Goal: Task Accomplishment & Management: Use online tool/utility

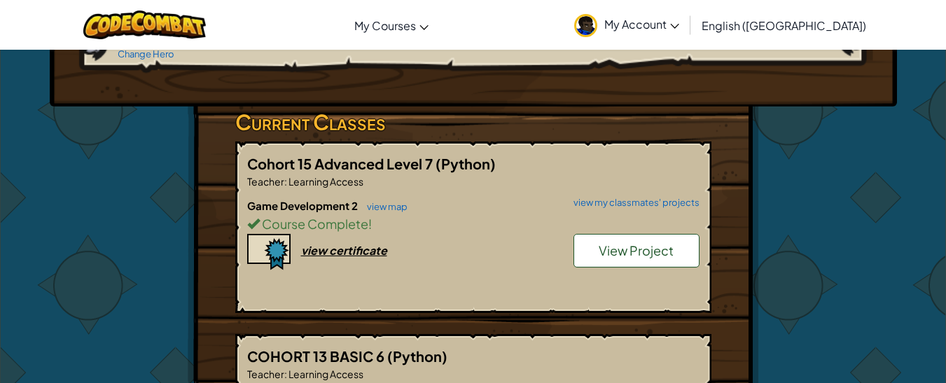
scroll to position [211, 0]
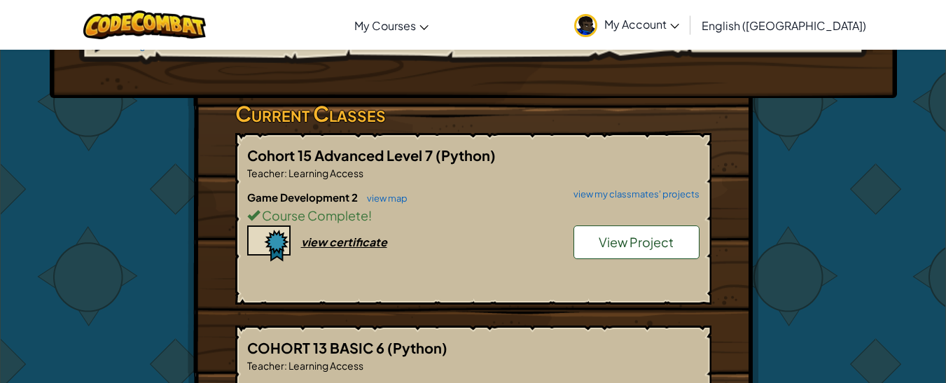
click at [612, 234] on span "View Project" at bounding box center [635, 242] width 75 height 16
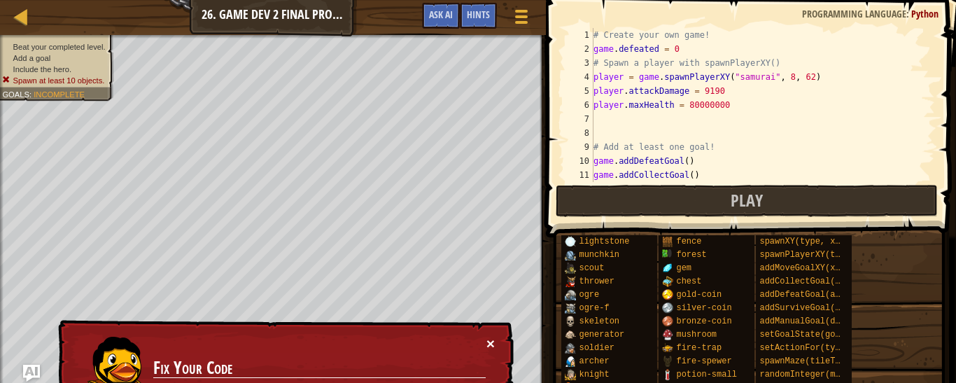
click at [491, 341] on button "×" at bounding box center [490, 343] width 8 height 15
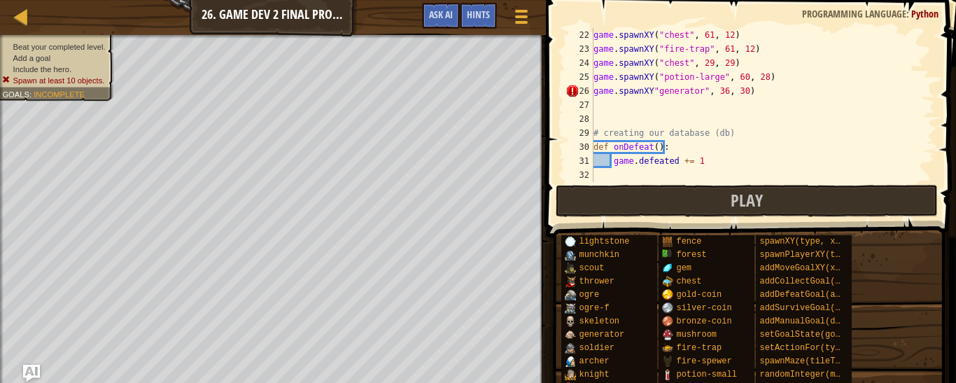
scroll to position [294, 0]
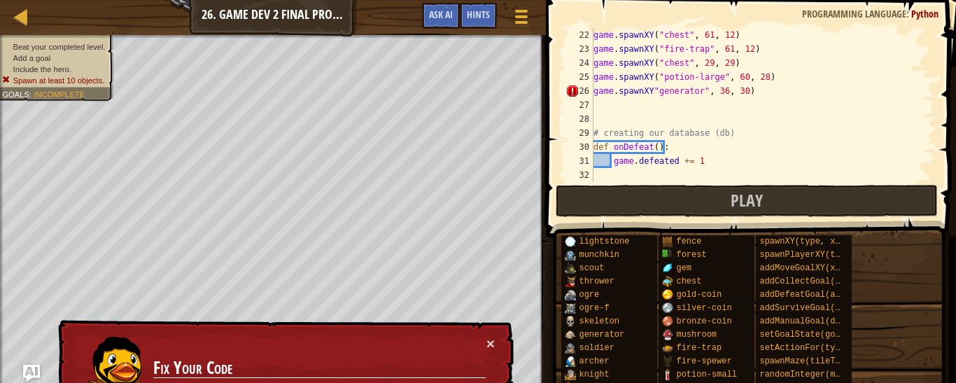
click at [649, 90] on div "game . spawnXY ( "chest" , 61 , 12 ) game . spawnXY ( "fire-trap" , 61 , 12 ) g…" at bounding box center [758, 119] width 334 height 182
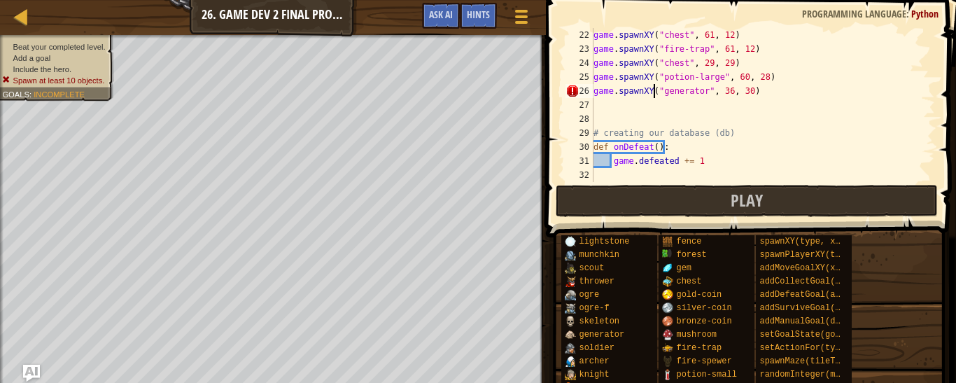
scroll to position [6, 5]
click at [703, 90] on div "game . spawnXY ( "chest" , 61 , 12 ) game . spawnXY ( "fire-trap" , 61 , 12 ) g…" at bounding box center [758, 119] width 334 height 182
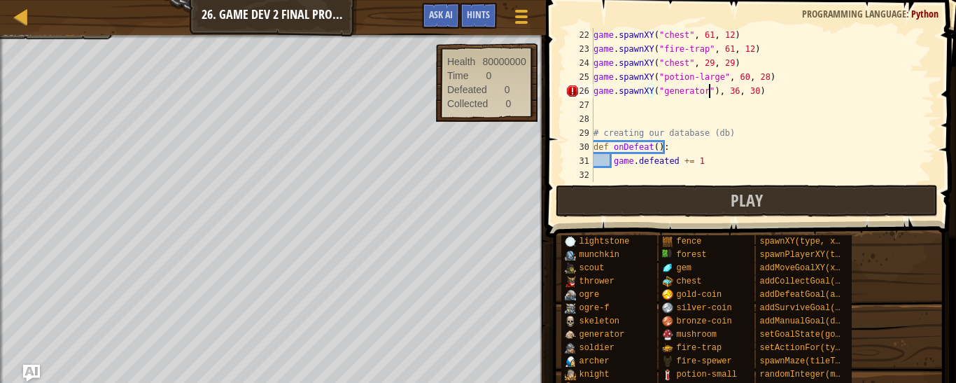
click at [709, 94] on div "game . spawnXY ( "chest" , 61 , 12 ) game . spawnXY ( "fire-trap" , 61 , 12 ) g…" at bounding box center [758, 119] width 334 height 182
click at [649, 82] on div "game . spawnXY ( "chest" , 61 , 12 ) game . spawnXY ( "fire-trap" , 61 , 12 ) g…" at bounding box center [758, 119] width 334 height 182
click at [650, 92] on div "game . spawnXY ( "chest" , 61 , 12 ) game . spawnXY ( "fire-trap" , 61 , 12 ) g…" at bounding box center [758, 119] width 334 height 182
type textarea "game.spawnXY("generator", 36, 30)"
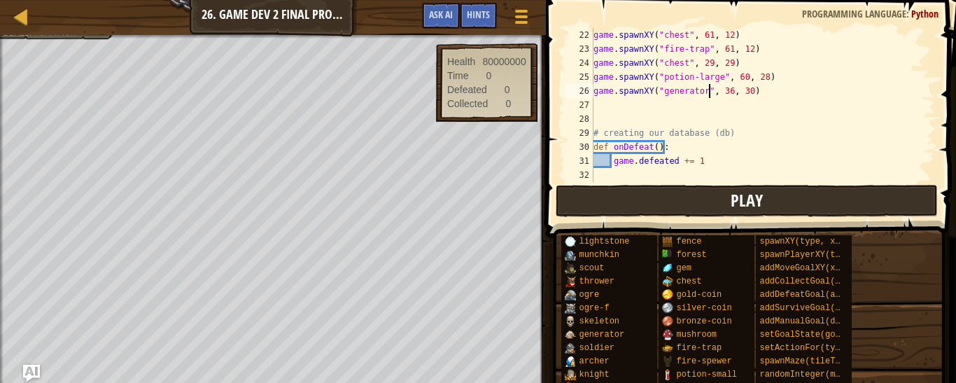
scroll to position [6, 9]
drag, startPoint x: 725, startPoint y: 92, endPoint x: 733, endPoint y: 114, distance: 23.7
click at [733, 114] on div "game . spawnXY ( "chest" , 61 , 12 ) game . spawnXY ( "fire-trap" , 61 , 12 ) g…" at bounding box center [758, 119] width 334 height 182
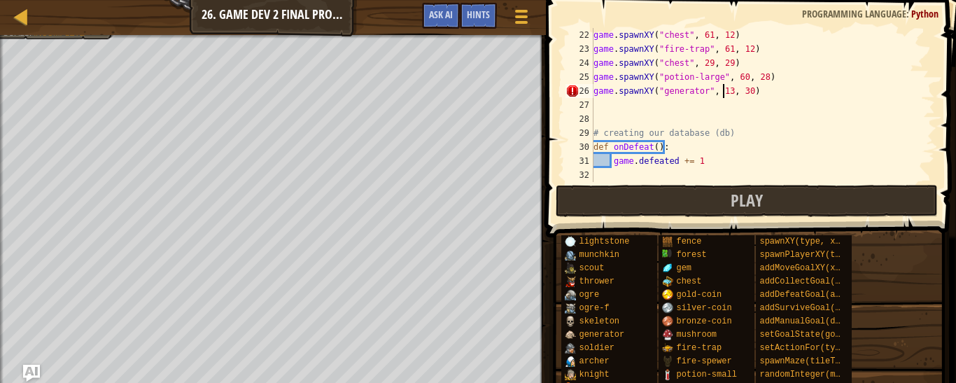
scroll to position [6, 10]
click at [742, 91] on div "game . spawnXY ( "chest" , 61 , 12 ) game . spawnXY ( "fire-trap" , 61 , 12 ) g…" at bounding box center [758, 119] width 334 height 182
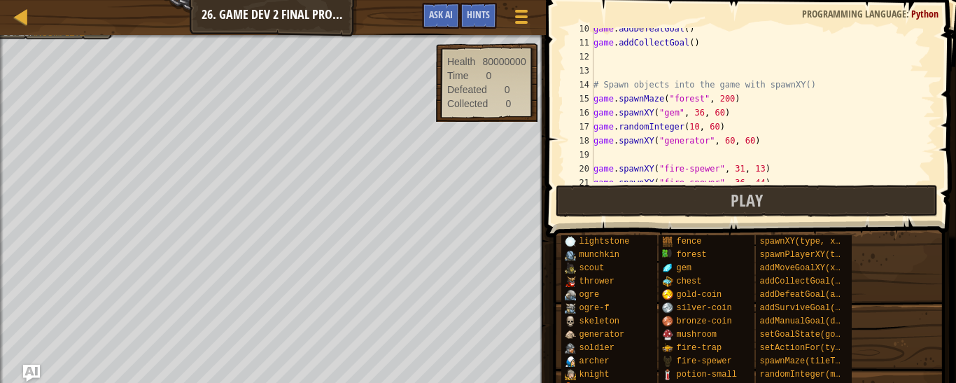
scroll to position [149, 0]
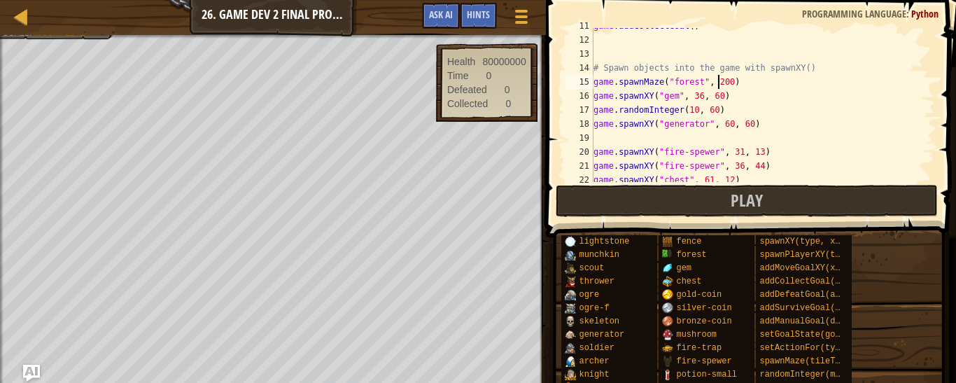
drag, startPoint x: 718, startPoint y: 83, endPoint x: 745, endPoint y: 133, distance: 57.3
click at [745, 133] on div "game . addCollectGoal ( ) # Spawn objects into the game with spawnXY() game . s…" at bounding box center [758, 110] width 334 height 182
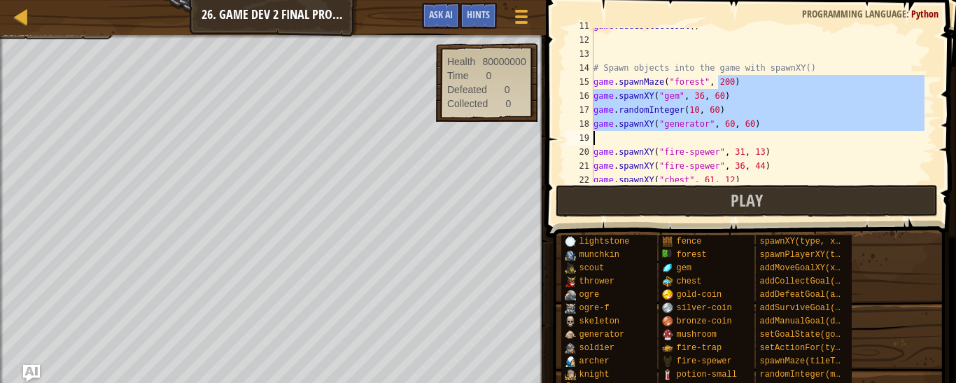
type textarea "game.spawnXY("generator", 60, 60)"
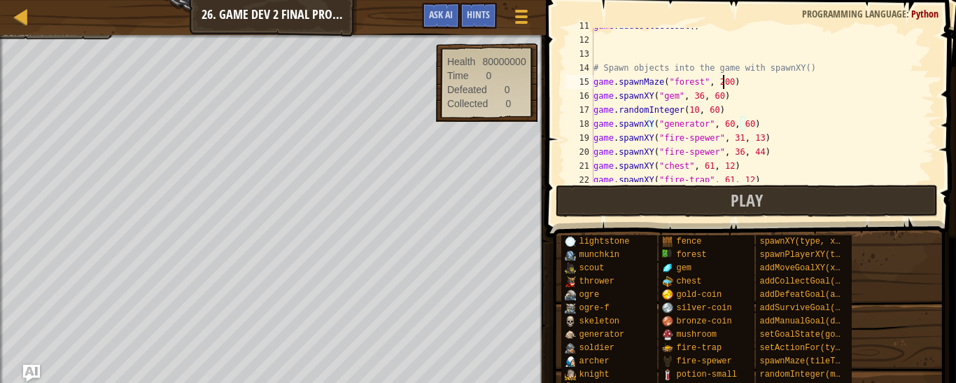
drag, startPoint x: 721, startPoint y: 79, endPoint x: 714, endPoint y: 101, distance: 23.5
click at [714, 101] on div "game . addCollectGoal ( ) # Spawn objects into the game with spawnXY() game . s…" at bounding box center [758, 110] width 334 height 182
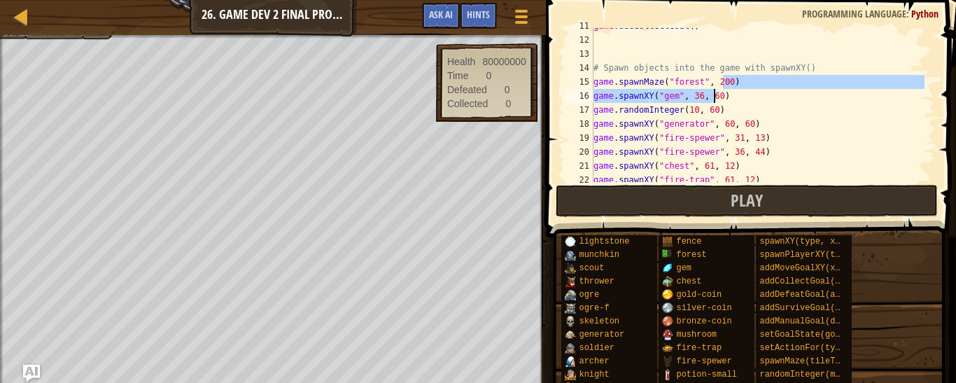
click at [723, 83] on div "game . addCollectGoal ( ) # Spawn objects into the game with spawnXY() game . s…" at bounding box center [758, 105] width 334 height 154
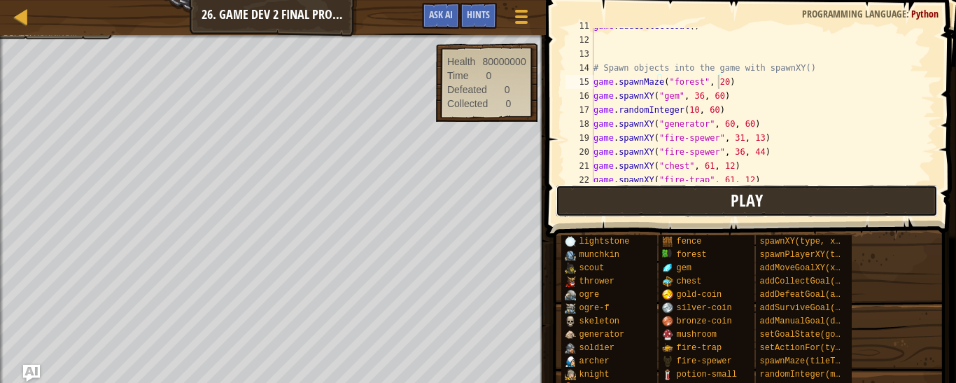
click at [670, 204] on button "Play" at bounding box center [746, 201] width 381 height 32
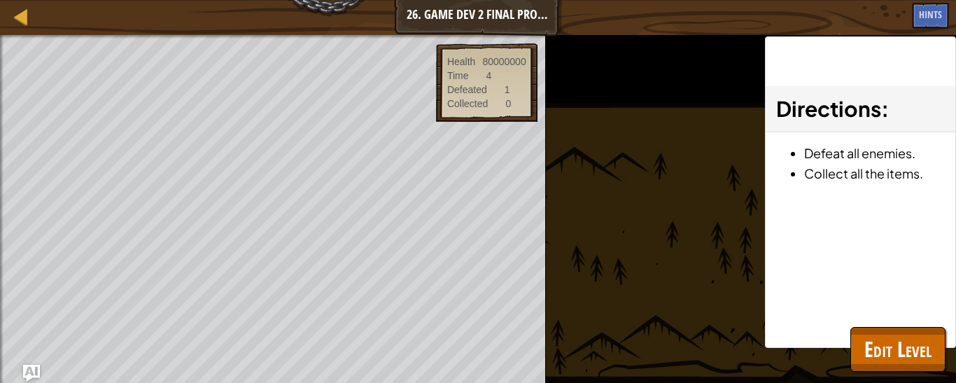
drag, startPoint x: 930, startPoint y: 77, endPoint x: 928, endPoint y: 101, distance: 24.5
click at [928, 101] on div "Directions : Defeat all enemies. Collect all the items." at bounding box center [860, 191] width 191 height 311
drag, startPoint x: 928, startPoint y: 76, endPoint x: 927, endPoint y: 91, distance: 15.4
click at [927, 91] on div "Directions : Defeat all enemies. Collect all the items." at bounding box center [860, 191] width 191 height 311
click at [717, 78] on div "Beat your completed level. Add a goal Include the hero. Spawn at least 10 objec…" at bounding box center [478, 209] width 956 height 348
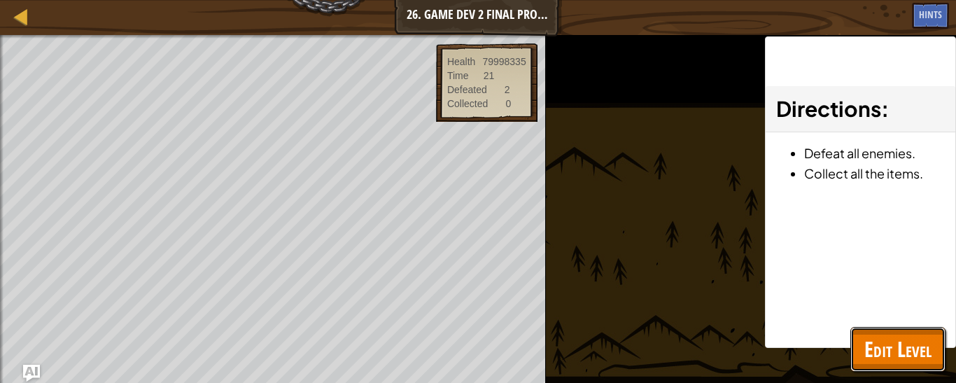
click at [885, 346] on span "Edit Level" at bounding box center [897, 349] width 67 height 29
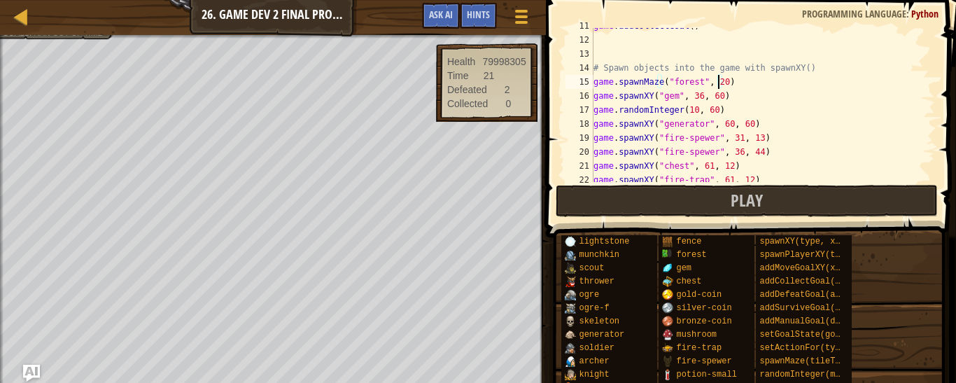
click at [717, 82] on div "game . addCollectGoal ( ) # Spawn objects into the game with spawnXY() game . s…" at bounding box center [758, 110] width 334 height 182
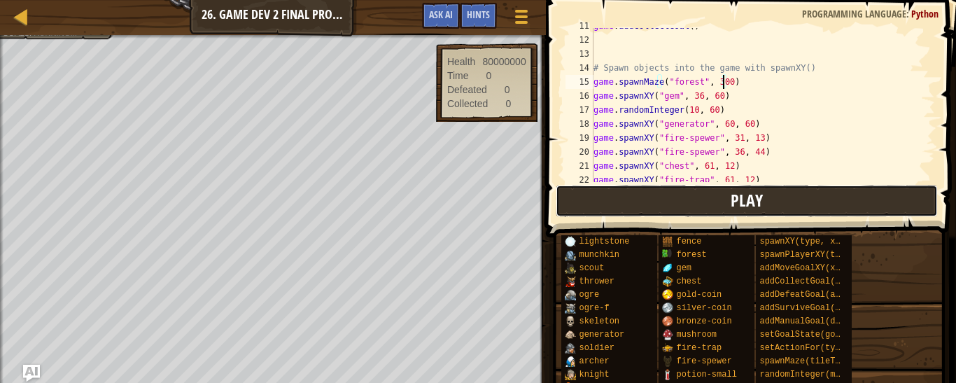
click at [673, 200] on button "Play" at bounding box center [746, 201] width 381 height 32
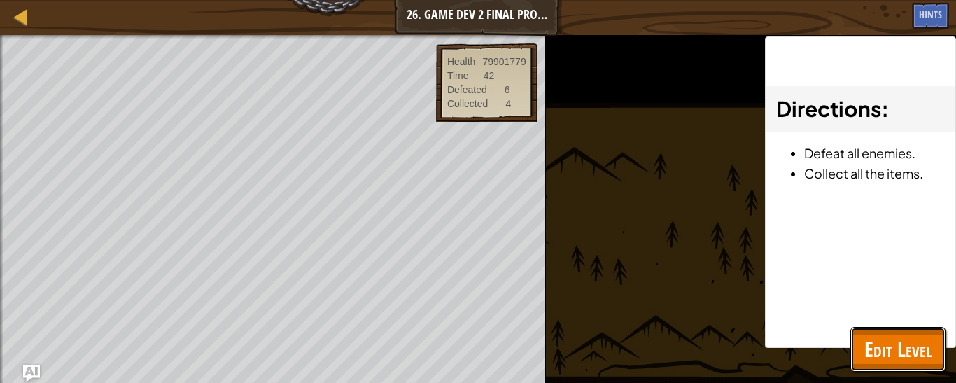
click at [888, 348] on span "Edit Level" at bounding box center [897, 349] width 67 height 29
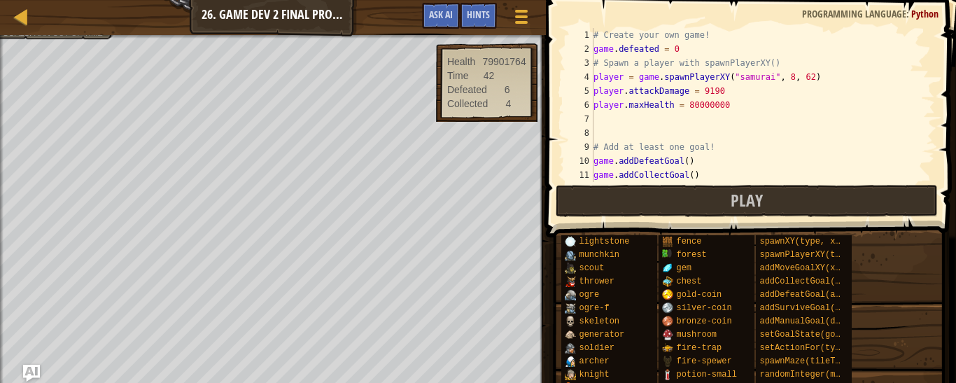
scroll to position [0, 0]
click at [717, 88] on div "# Create your own game! game . defeated = 0 # Spawn a player with spawnPlayerXY…" at bounding box center [758, 119] width 334 height 182
click at [724, 102] on div "# Create your own game! game . defeated = 0 # Spawn a player with spawnPlayerXY…" at bounding box center [758, 119] width 334 height 182
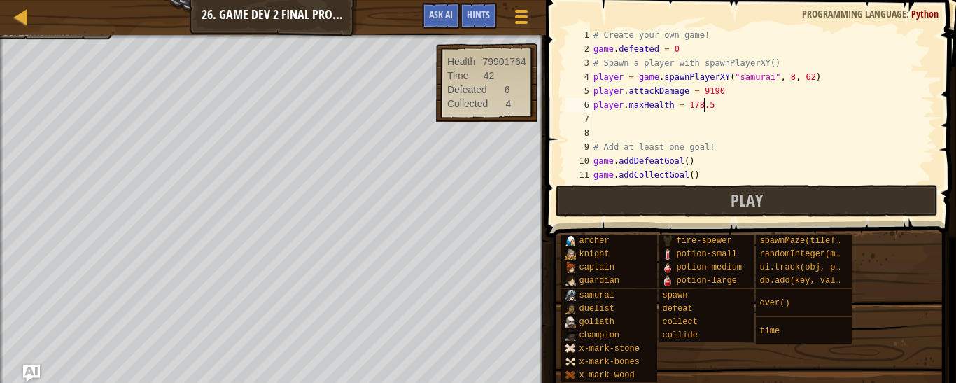
scroll to position [6, 8]
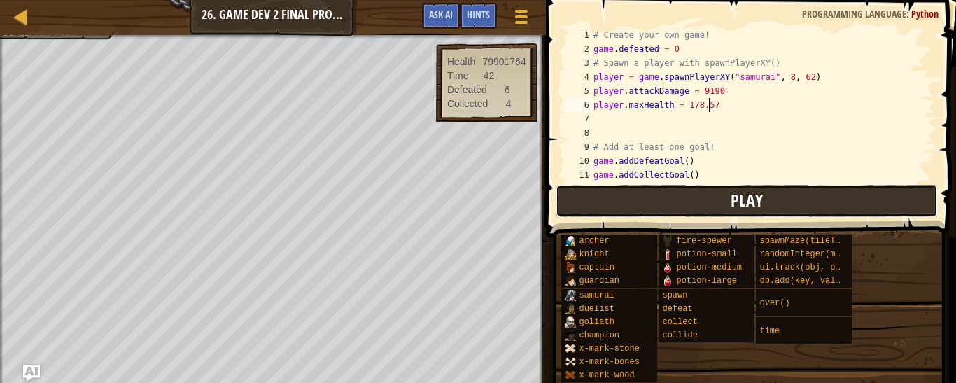
click at [701, 193] on button "Play" at bounding box center [746, 201] width 381 height 32
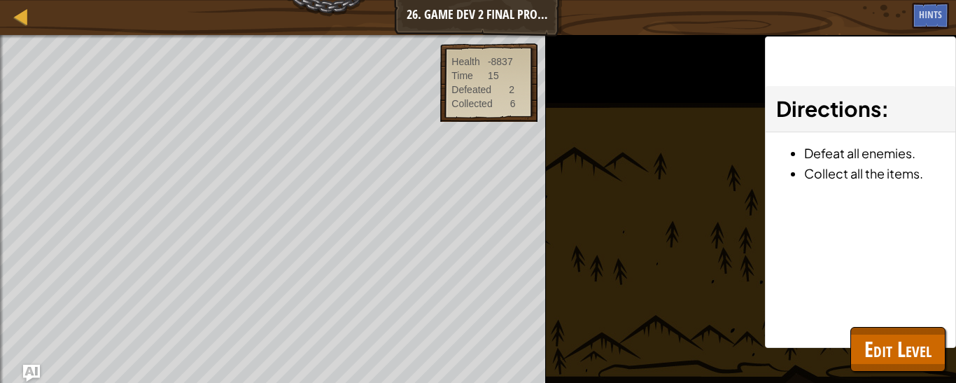
click at [839, 337] on div "Directions : Defeat all enemies. Collect all the items." at bounding box center [860, 191] width 191 height 311
click at [890, 351] on span "Edit Level" at bounding box center [897, 349] width 67 height 29
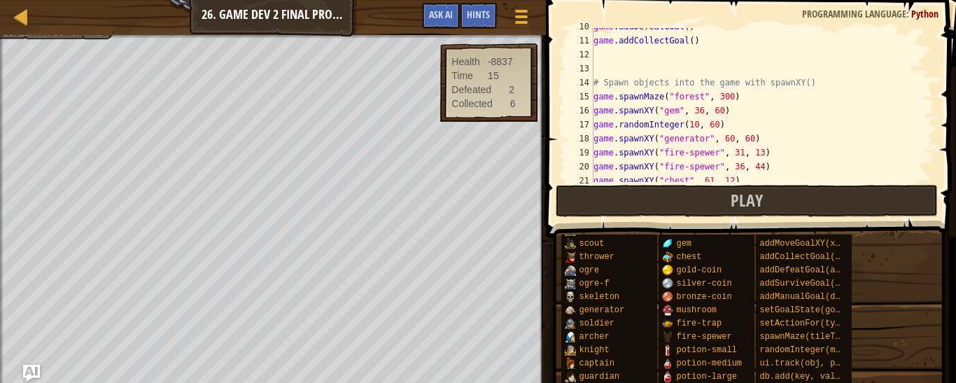
scroll to position [0, 0]
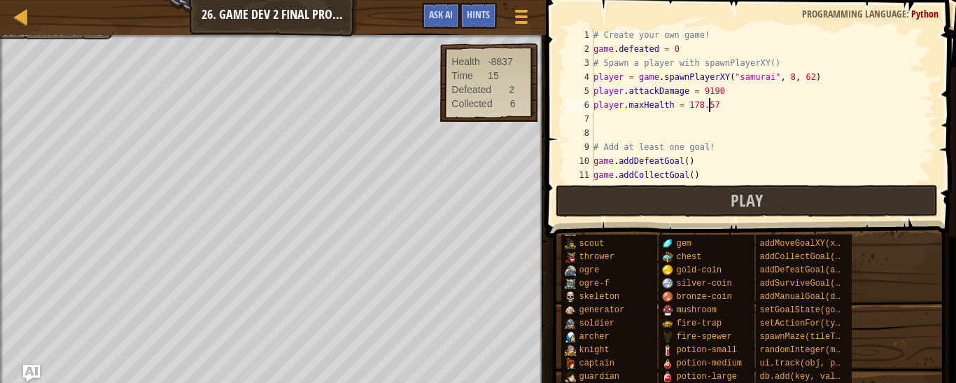
click at [716, 104] on div "# Create your own game! game . defeated = 0 # Spawn a player with spawnPlayerXY…" at bounding box center [758, 119] width 334 height 182
type textarea "player.maxHealth = 800000000000"
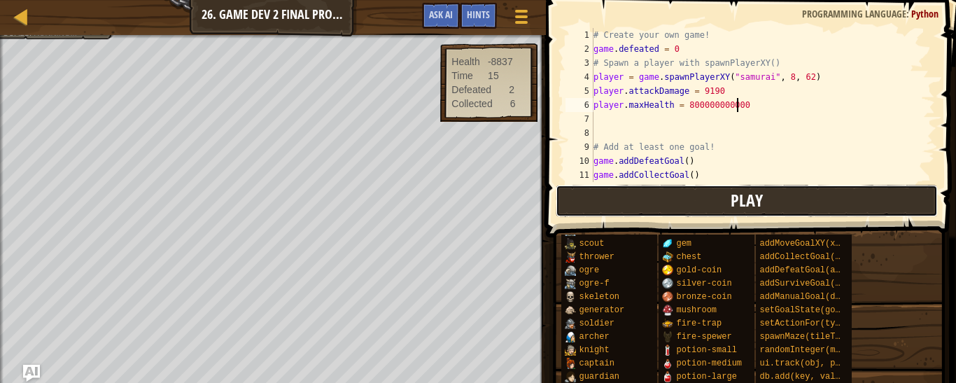
click at [697, 199] on button "Play" at bounding box center [746, 201] width 381 height 32
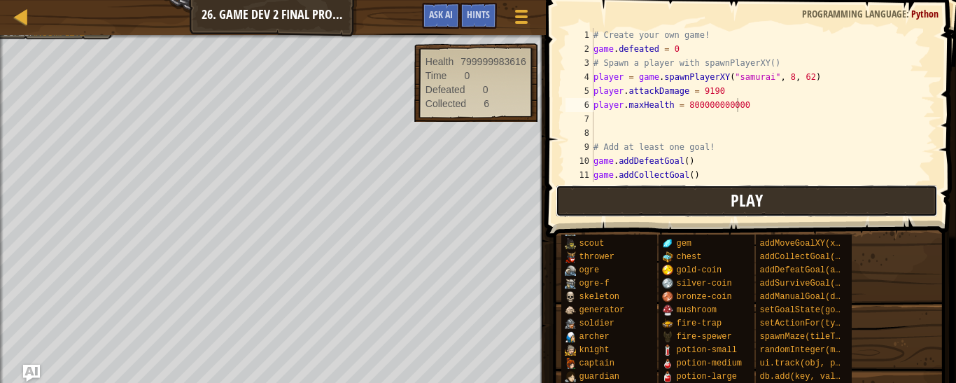
click at [711, 199] on button "Play" at bounding box center [746, 201] width 381 height 32
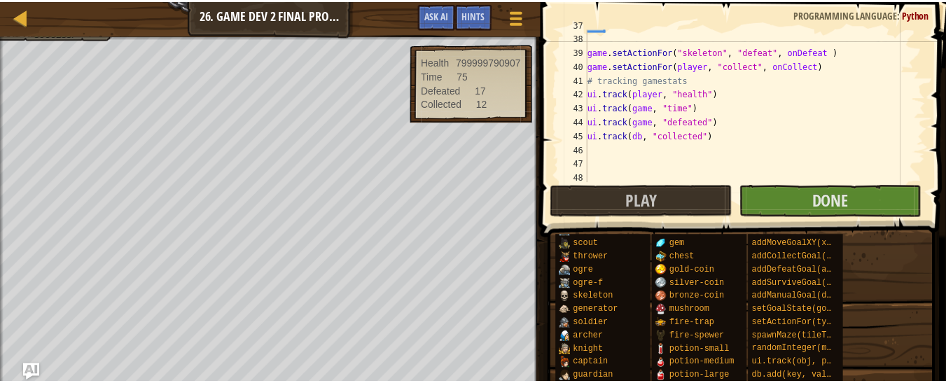
scroll to position [515, 0]
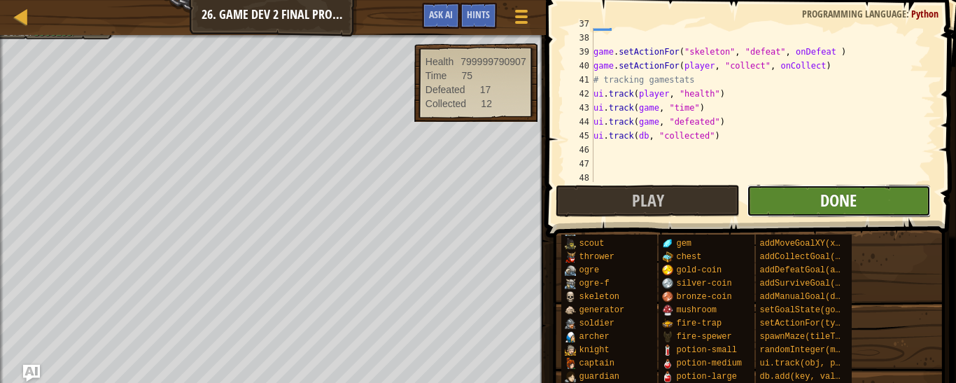
click at [841, 202] on span "Done" at bounding box center [838, 200] width 36 height 22
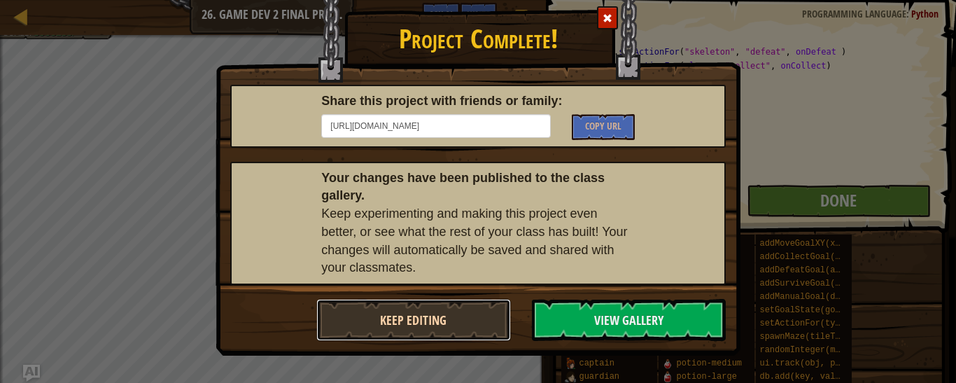
click at [472, 323] on button "Keep Editing" at bounding box center [413, 320] width 195 height 42
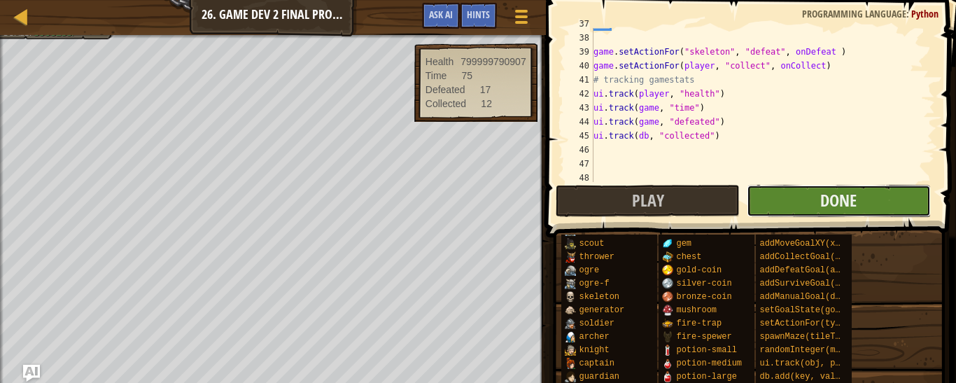
click at [829, 213] on button "Done" at bounding box center [839, 201] width 184 height 32
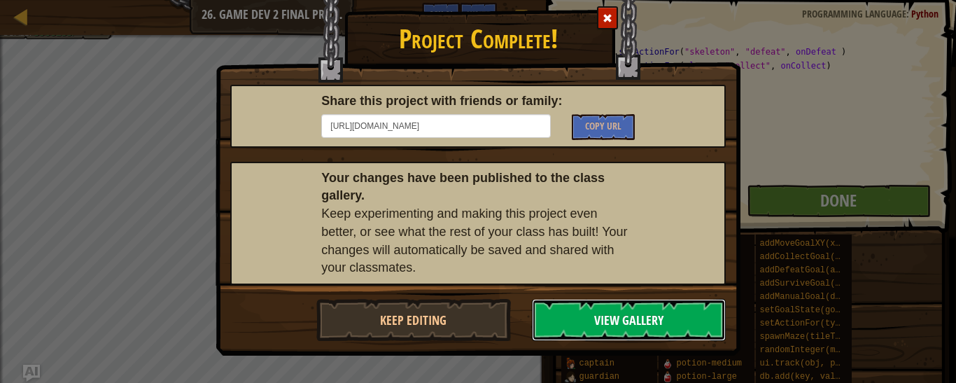
click at [605, 309] on button "View Gallery" at bounding box center [629, 320] width 195 height 42
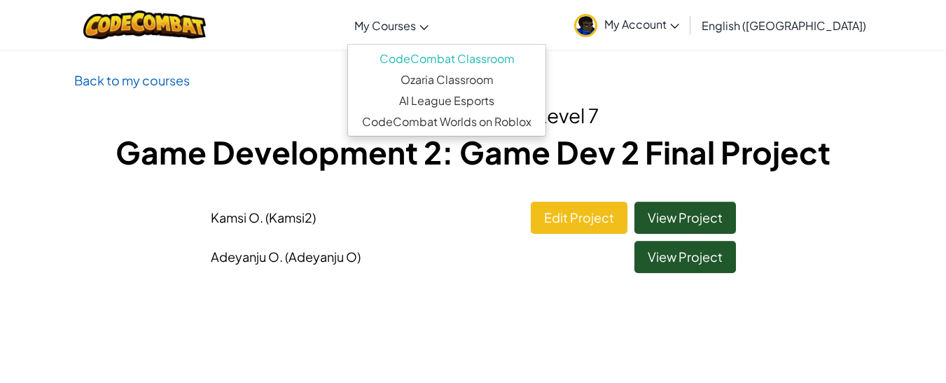
click at [416, 31] on span "My Courses" at bounding box center [385, 25] width 62 height 15
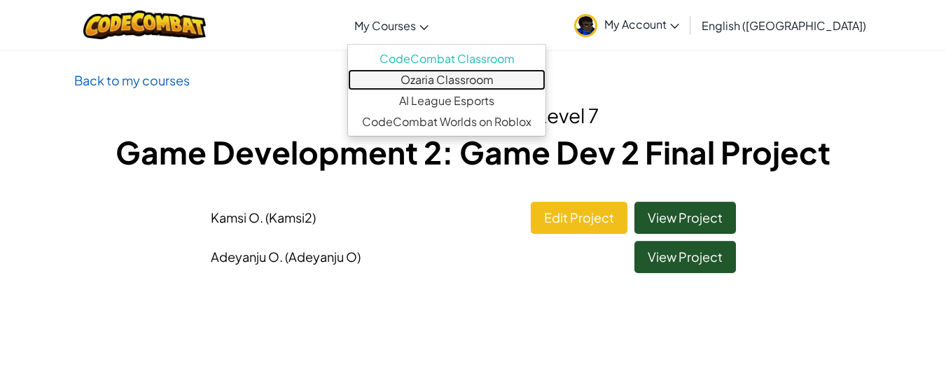
click at [498, 78] on link "Ozaria Classroom" at bounding box center [446, 79] width 197 height 21
